Goal: Information Seeking & Learning: Find specific fact

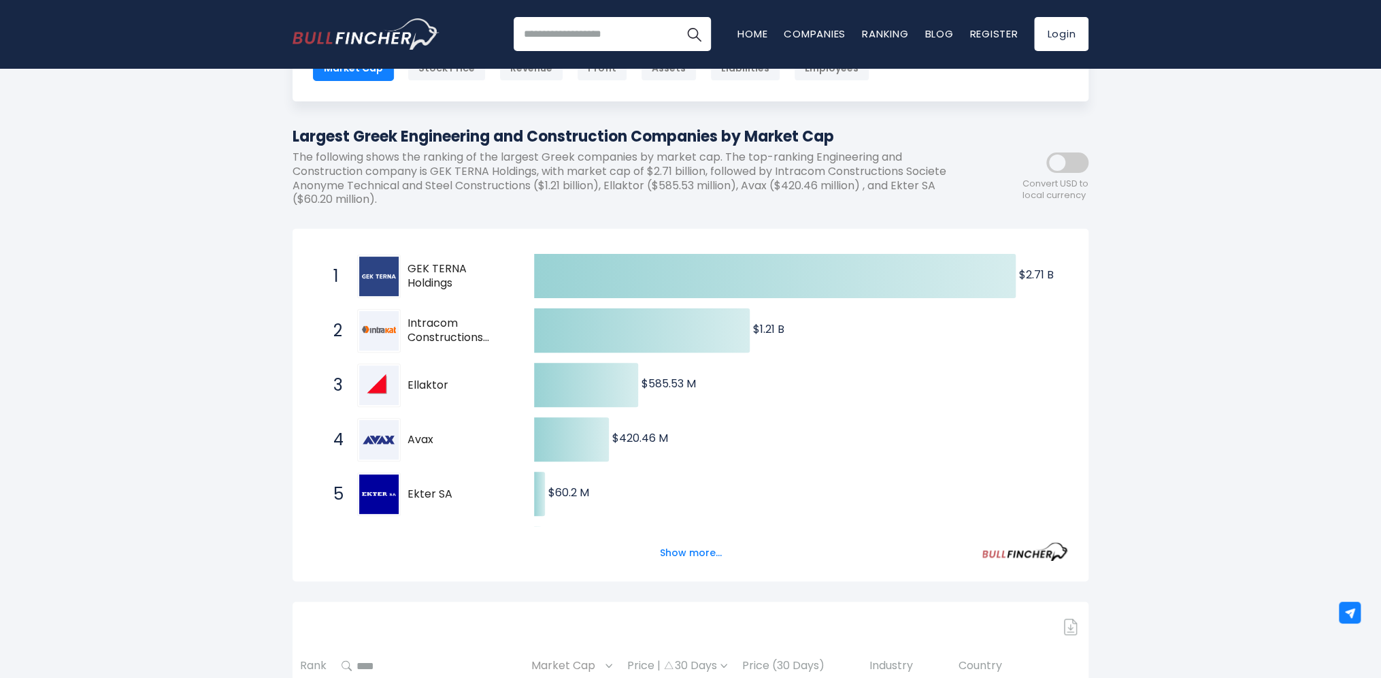
scroll to position [136, 0]
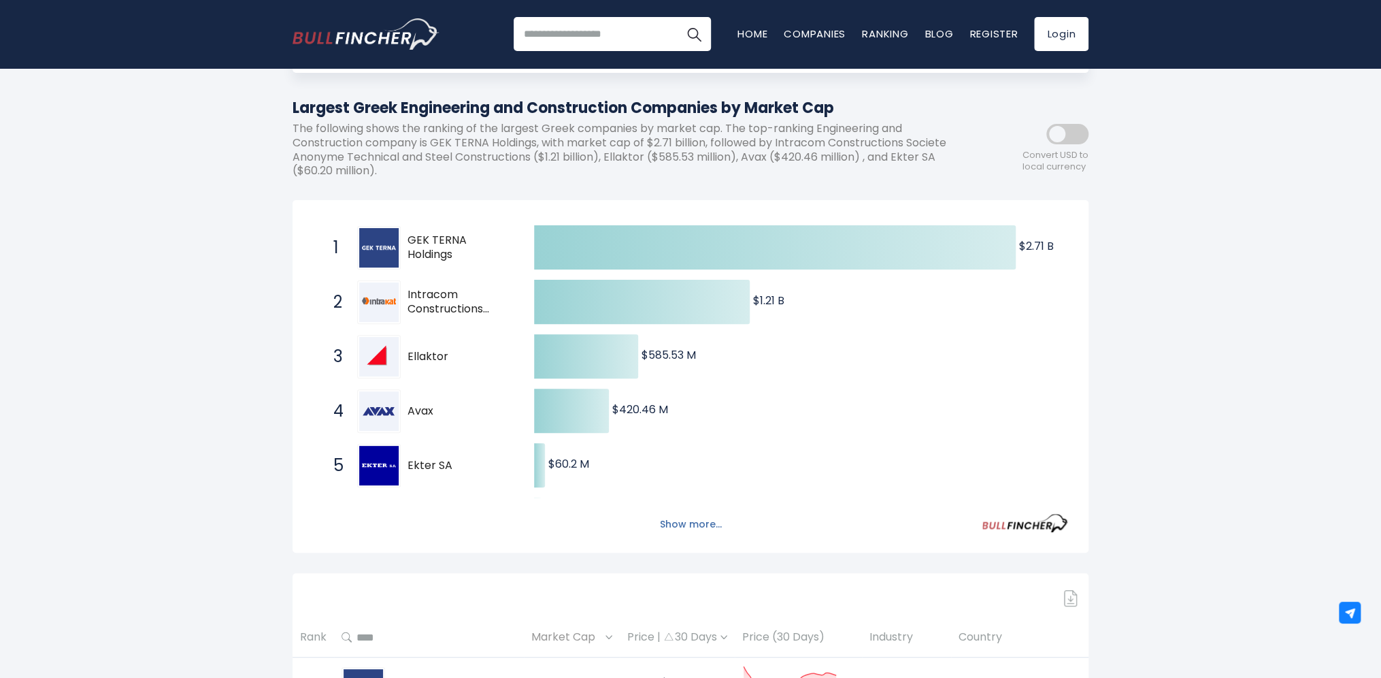
click at [689, 514] on button "Show more..." at bounding box center [691, 524] width 78 height 22
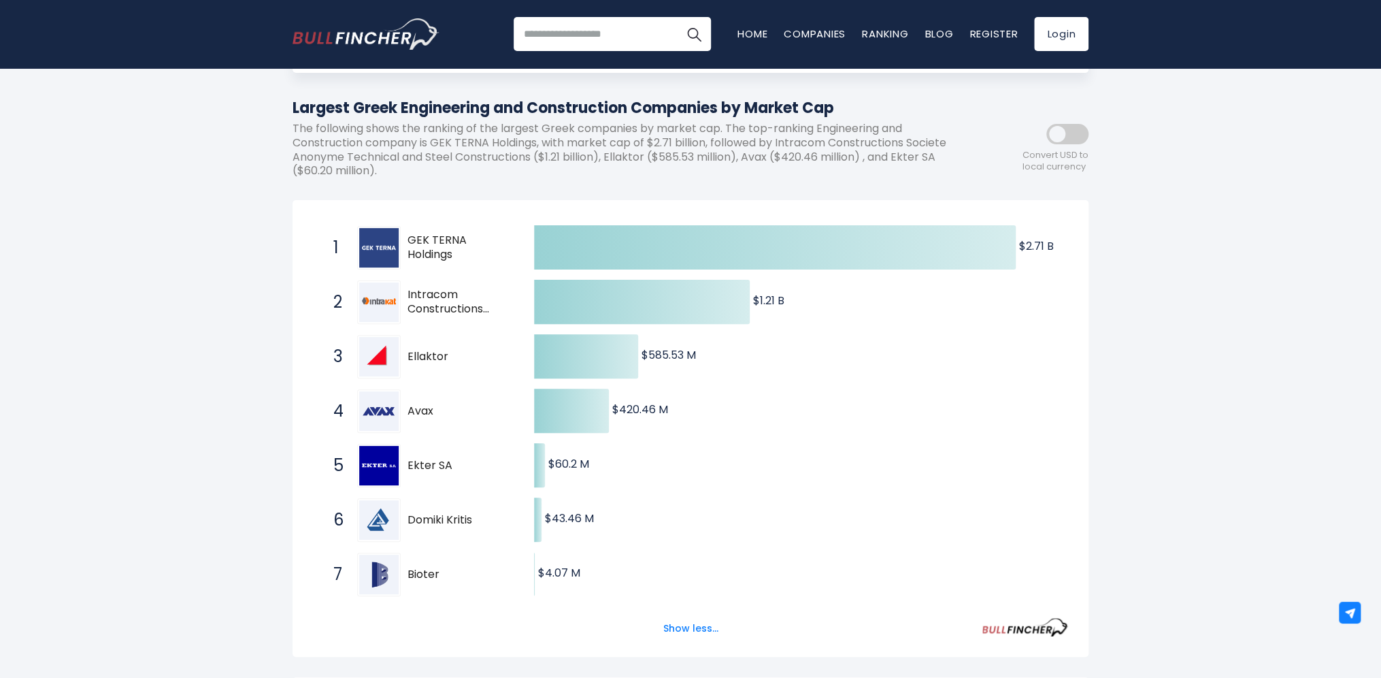
drag, startPoint x: 476, startPoint y: 310, endPoint x: 407, endPoint y: 291, distance: 71.3
click at [408, 291] on span "Intracom Constructions Societe Anonyme Technical and Steel Constructions" at bounding box center [459, 302] width 103 height 29
click at [412, 296] on span "Intracom Constructions Societe Anonyme Technical and Steel Constructions" at bounding box center [459, 302] width 103 height 29
click at [384, 302] on img at bounding box center [378, 301] width 39 height 39
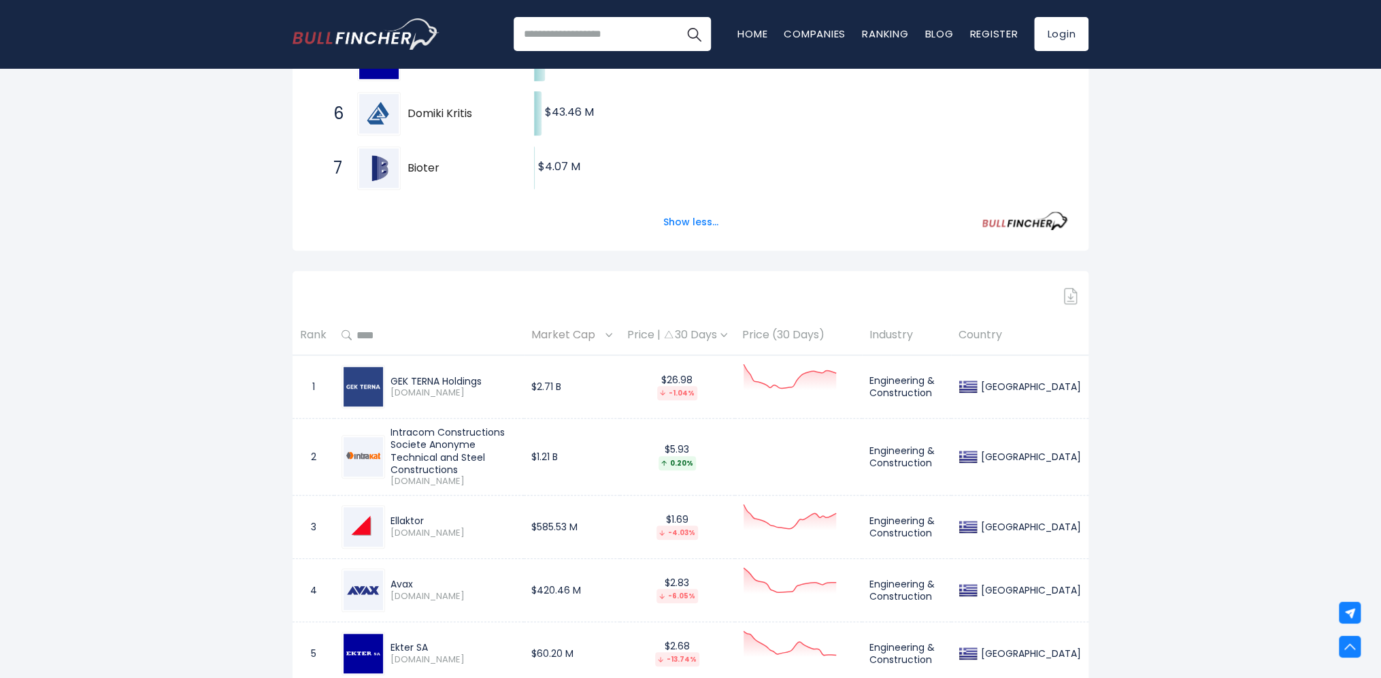
scroll to position [544, 0]
drag, startPoint x: 391, startPoint y: 428, endPoint x: 433, endPoint y: 429, distance: 41.5
click at [433, 429] on div "Intracom Constructions Societe Anonyme Technical and Steel Constructions" at bounding box center [454, 449] width 126 height 50
copy div "Intracom"
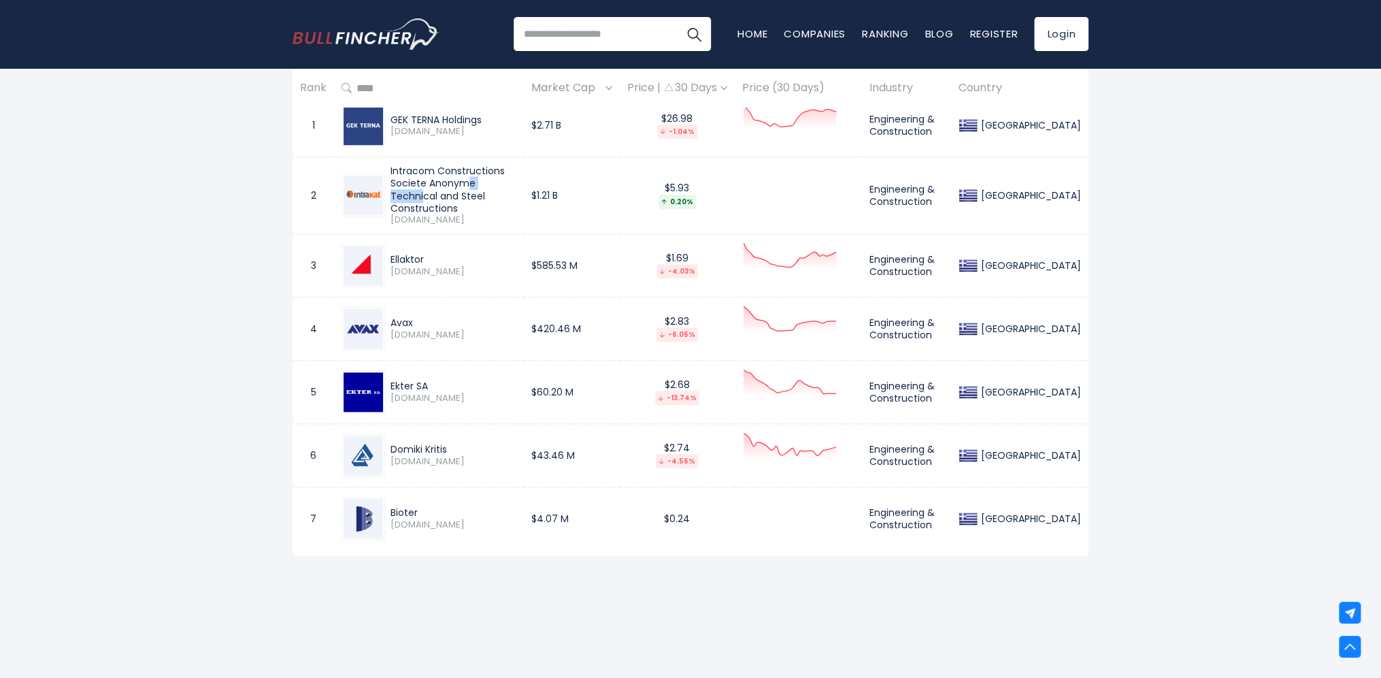
scroll to position [817, 0]
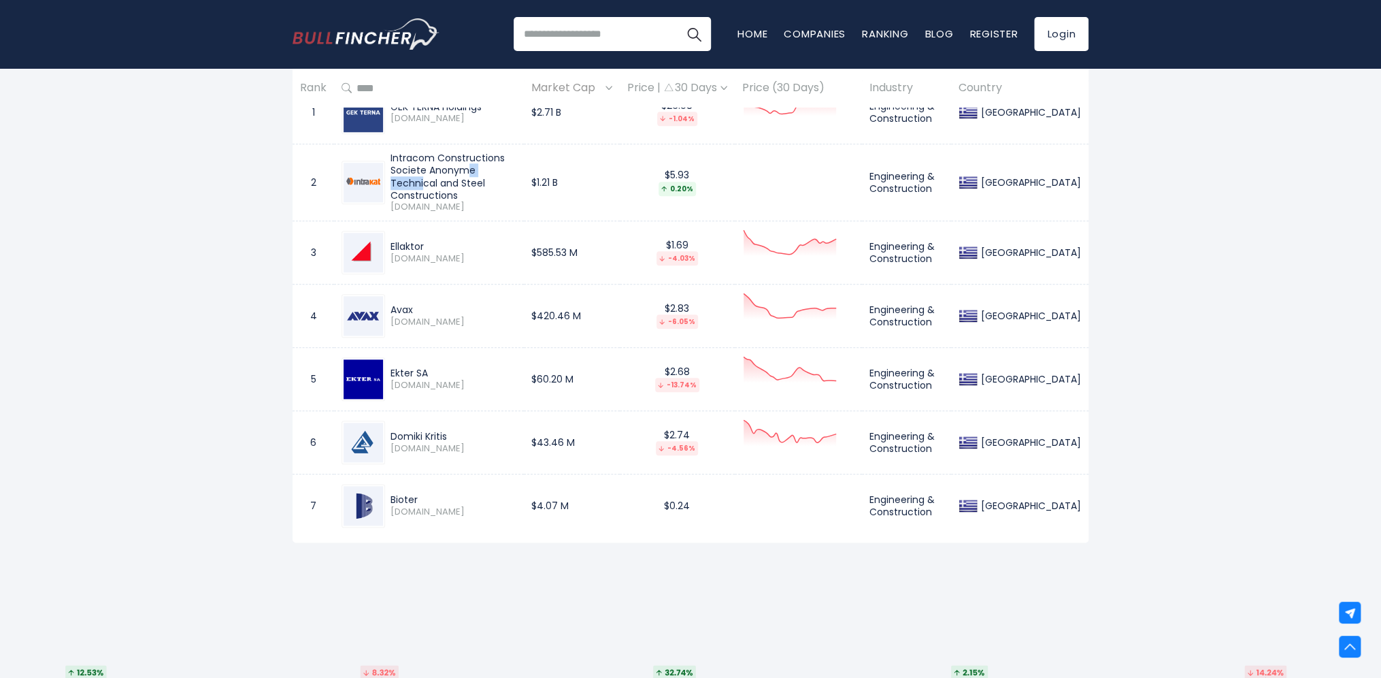
drag, startPoint x: 453, startPoint y: 426, endPoint x: 393, endPoint y: 422, distance: 59.3
click at [393, 430] on div "Domiki Kritis" at bounding box center [454, 436] width 126 height 12
copy div "Domiki Kritis"
drag, startPoint x: 404, startPoint y: 489, endPoint x: 387, endPoint y: 490, distance: 17.7
click at [387, 493] on div "Bioter [DOMAIN_NAME]" at bounding box center [450, 505] width 131 height 24
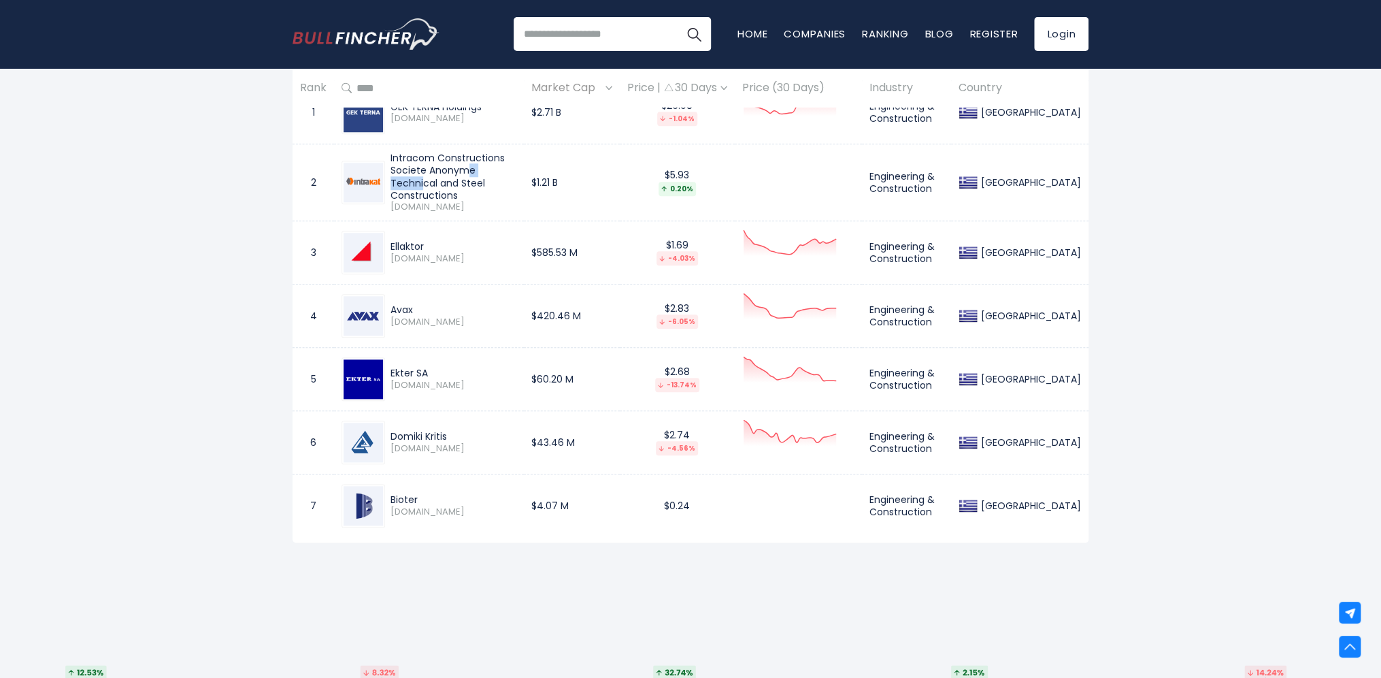
copy div "Bioter"
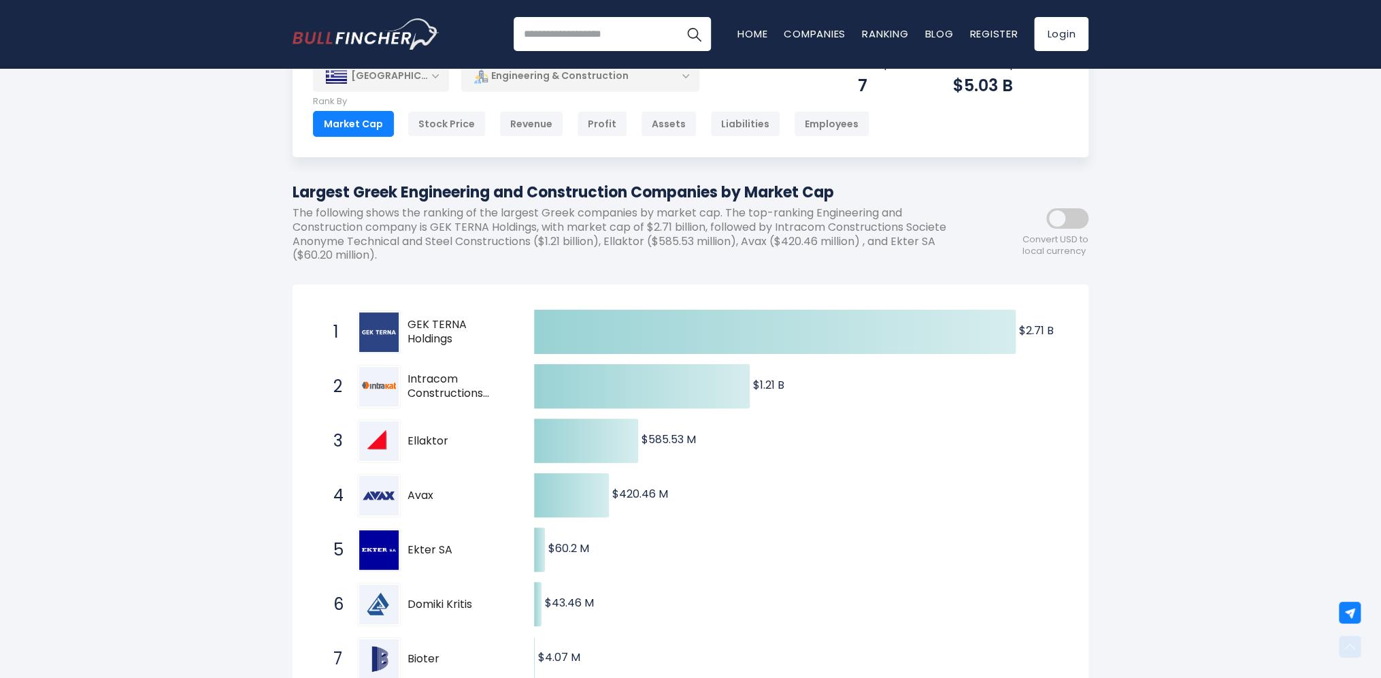
scroll to position [0, 0]
